Goal: Task Accomplishment & Management: Use online tool/utility

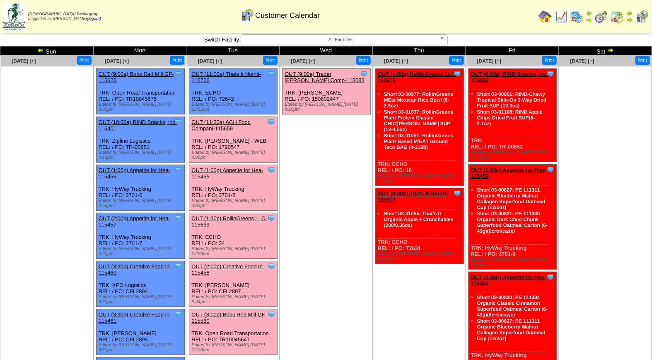
click at [228, 167] on link "OUT (1:00p) Appetite for Hea-115455" at bounding box center [227, 173] width 72 height 12
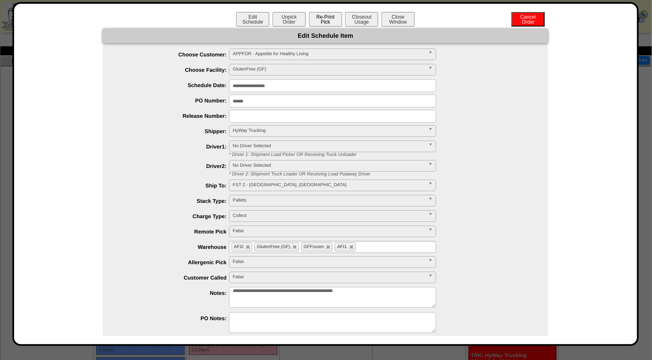
click at [322, 17] on button "Re-Print Pick" at bounding box center [325, 19] width 33 height 15
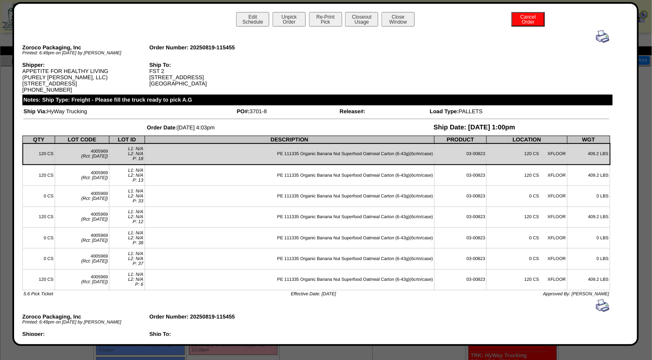
click at [596, 36] on img at bounding box center [602, 36] width 13 height 13
